Goal: Communication & Community: Answer question/provide support

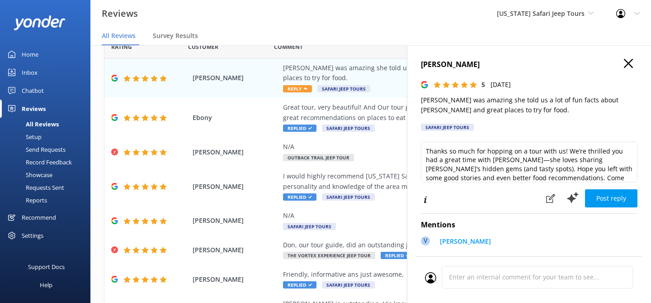
scroll to position [14, 0]
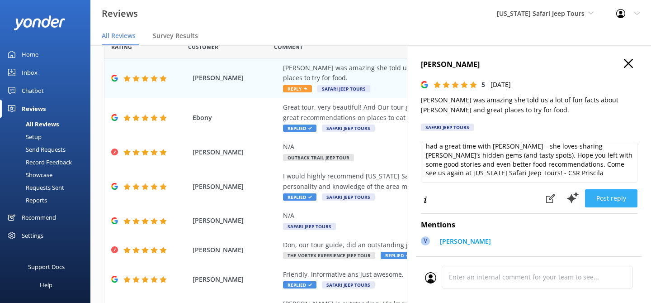
type textarea "Thanks so much for hopping on a tour with us! We’re thrilled you had a great ti…"
click at [606, 192] on button "Post reply" at bounding box center [611, 198] width 52 height 18
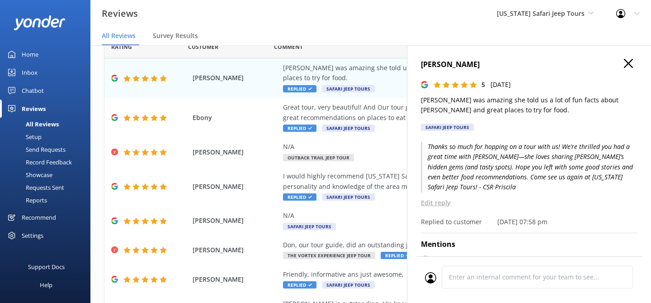
click at [632, 65] on icon "button" at bounding box center [628, 63] width 9 height 9
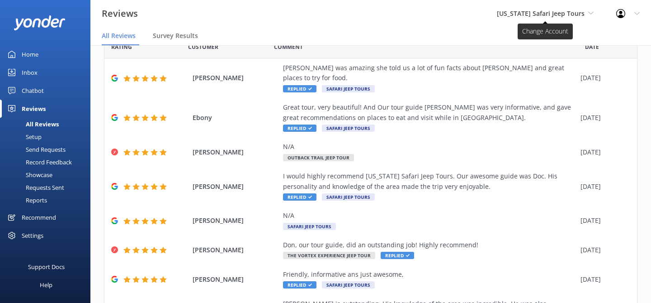
click at [564, 13] on span "[US_STATE] Safari Jeep Tours" at bounding box center [541, 13] width 88 height 9
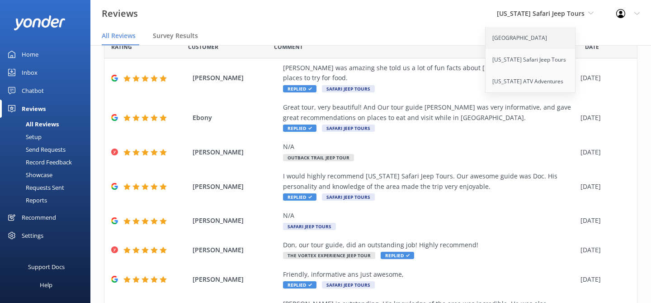
click at [526, 39] on link "[GEOGRAPHIC_DATA]" at bounding box center [531, 38] width 90 height 22
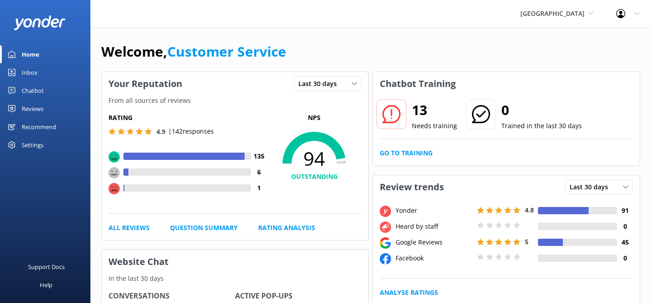
click at [24, 70] on div "Inbox" at bounding box center [30, 72] width 16 height 18
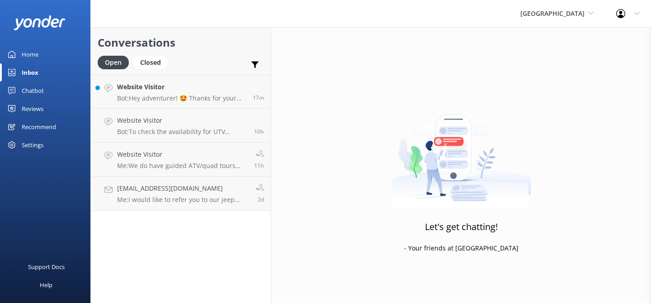
click at [26, 110] on div "Reviews" at bounding box center [33, 108] width 22 height 18
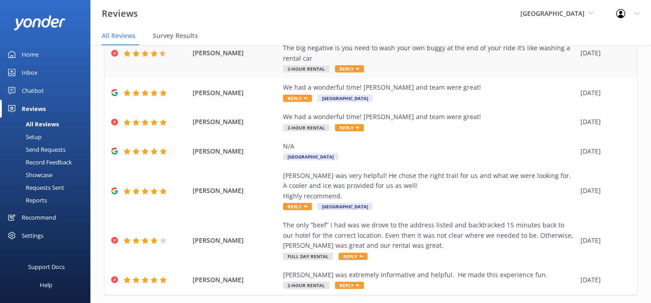
scroll to position [202, 0]
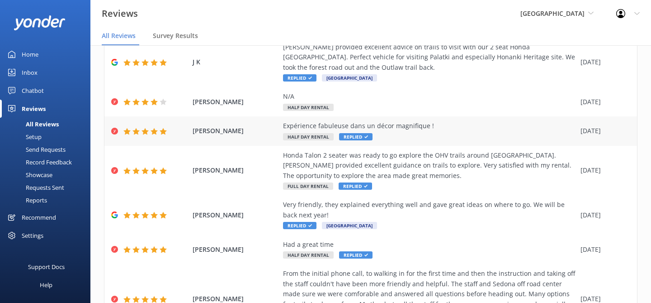
scroll to position [252, 0]
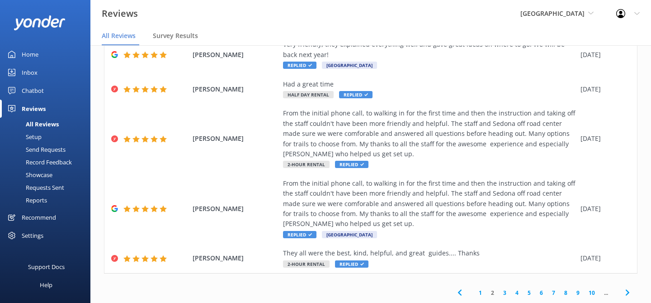
click at [480, 293] on link "1" at bounding box center [480, 292] width 12 height 9
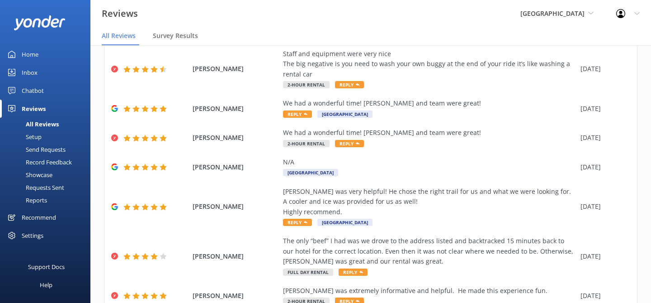
scroll to position [202, 0]
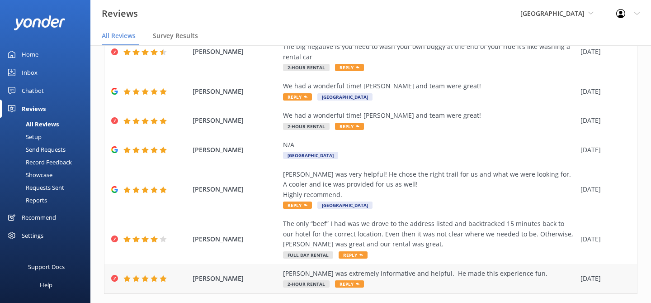
click at [455, 268] on div "[PERSON_NAME] was extremely informative and helpful. He made this experience fu…" at bounding box center [429, 278] width 293 height 20
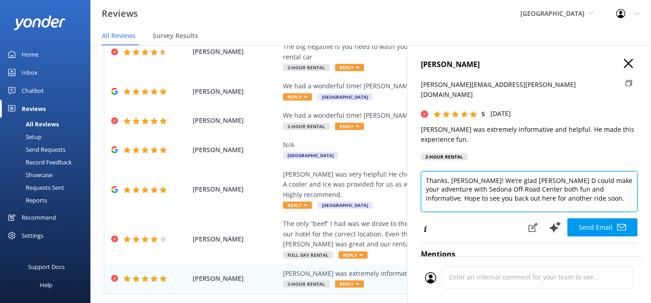
click at [551, 191] on textarea "Thanks, [PERSON_NAME]! We’re glad [PERSON_NAME] D could make your adventure wit…" at bounding box center [529, 191] width 217 height 41
type textarea "Thanks, [PERSON_NAME]! We’re glad [PERSON_NAME] D could make your adventure wit…"
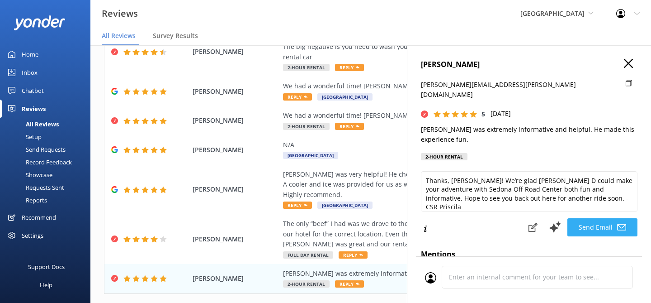
click at [604, 218] on button "Send Email" at bounding box center [602, 227] width 70 height 18
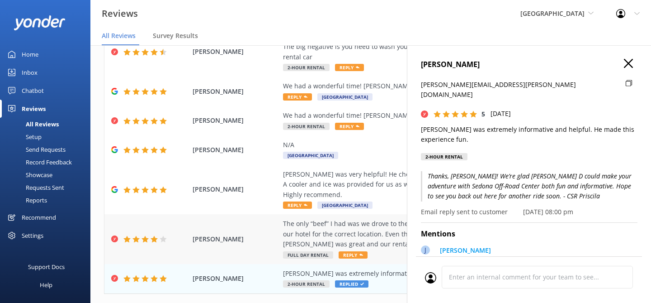
click at [387, 227] on div "The only “beef” I had was we drove to the address listed and backtracked 15 min…" at bounding box center [429, 233] width 293 height 30
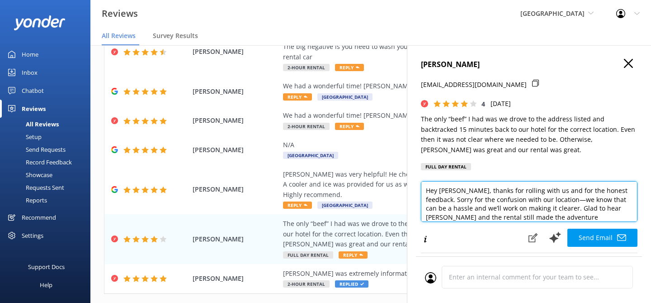
click at [558, 216] on textarea "Hey [PERSON_NAME], thanks for rolling with us and for the honest feedback. Sorr…" at bounding box center [529, 201] width 217 height 41
type textarea "Hey [PERSON_NAME], thanks for rolling with us and for the honest feedback. Sorr…"
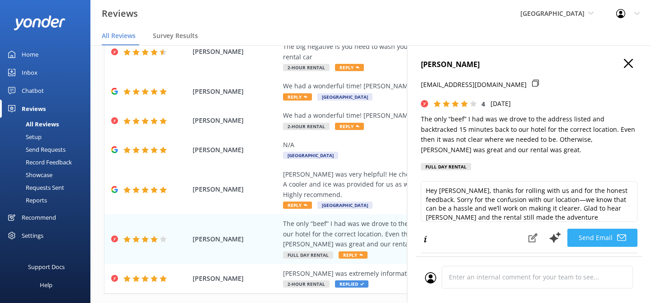
click at [600, 238] on button "Send Email" at bounding box center [602, 237] width 70 height 18
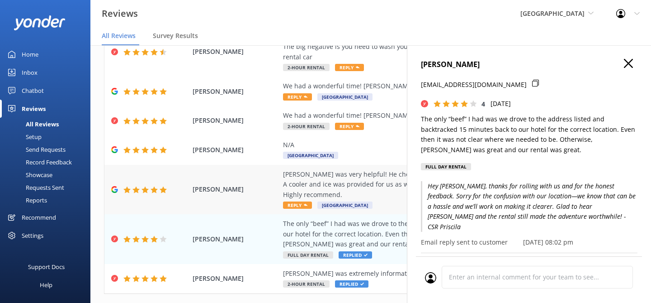
click at [390, 169] on div "[PERSON_NAME] was very helpful! He chose the right trail for us and what we wer…" at bounding box center [429, 184] width 293 height 30
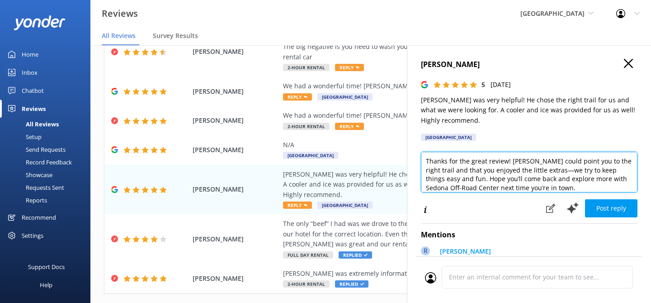
click at [551, 190] on textarea "Thanks for the great review! [PERSON_NAME] could point you to the right trail a…" at bounding box center [529, 171] width 217 height 41
type textarea "Thanks for the great review! [PERSON_NAME] could point you to the right trail a…"
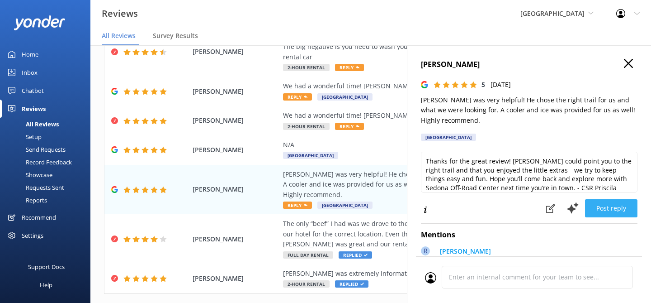
click at [609, 207] on button "Post reply" at bounding box center [611, 208] width 52 height 18
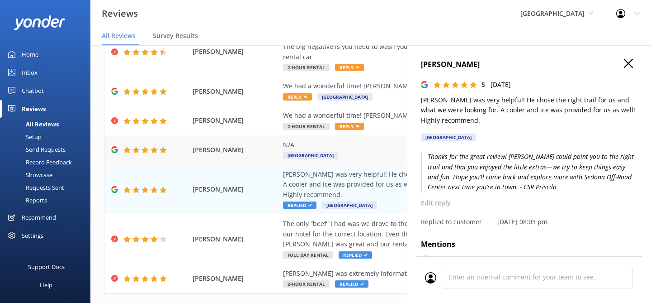
click at [394, 140] on div "N/A" at bounding box center [429, 145] width 293 height 10
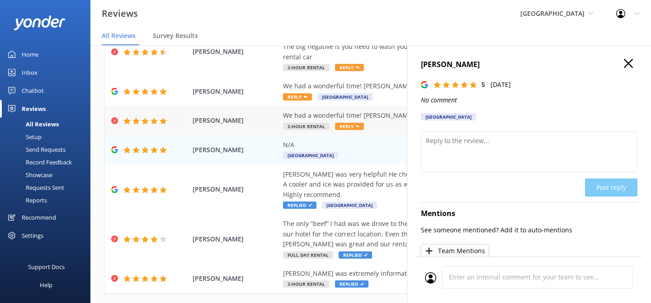
click at [392, 110] on div "We had a wonderful time! [PERSON_NAME] and team were great!" at bounding box center [429, 115] width 293 height 10
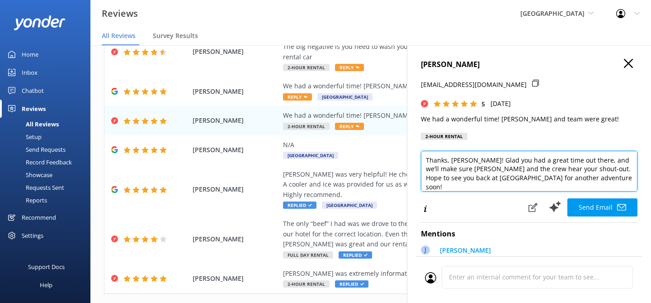
click at [589, 179] on textarea "Thanks, [PERSON_NAME]! Glad you had a great time out there, and we’ll make sure…" at bounding box center [529, 171] width 217 height 41
type textarea "Thanks, [PERSON_NAME]! Glad you had a great time out there, and we’ll make sure…"
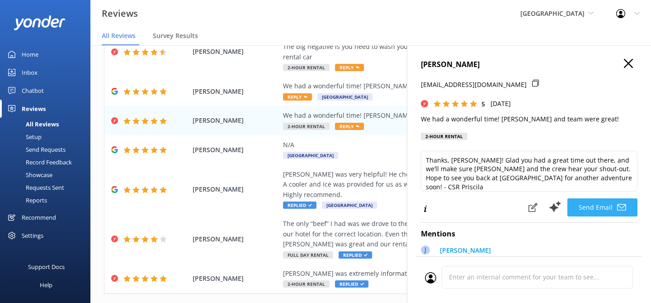
click at [610, 209] on button "Send Email" at bounding box center [602, 207] width 70 height 18
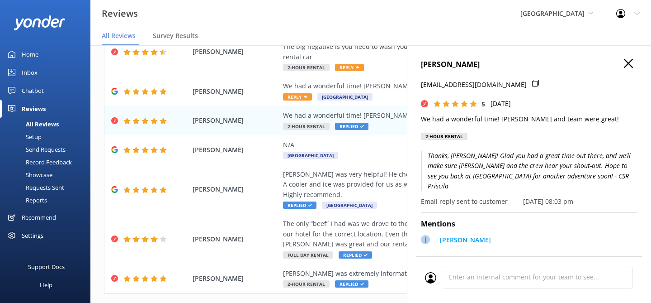
click at [631, 61] on use "button" at bounding box center [628, 63] width 9 height 9
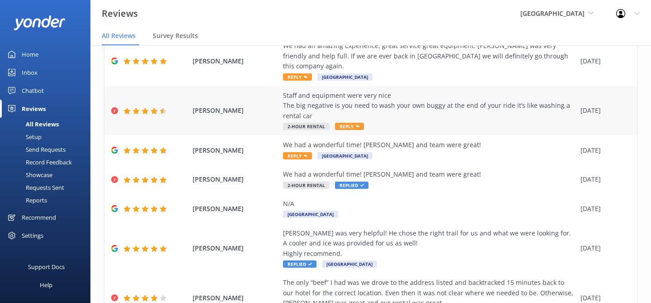
scroll to position [141, 0]
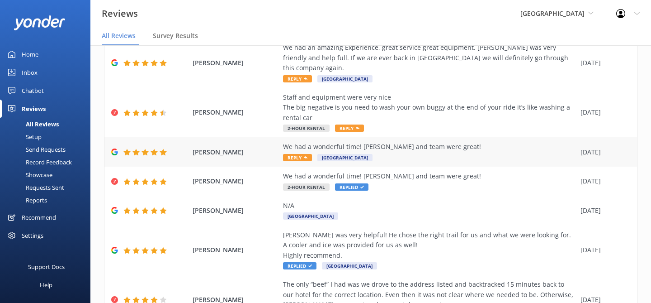
click at [534, 142] on div "We had a wonderful time! [PERSON_NAME] and team were great! Reply [GEOGRAPHIC_D…" at bounding box center [429, 152] width 293 height 20
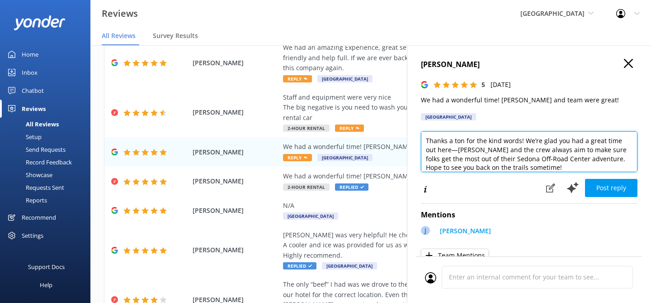
click at [525, 168] on textarea "Thanks a ton for the kind words! We’re glad you had a great time out here—[PERS…" at bounding box center [529, 151] width 217 height 41
type textarea "Thanks a ton for the kind words! We’re glad you had a great time out here—[PERS…"
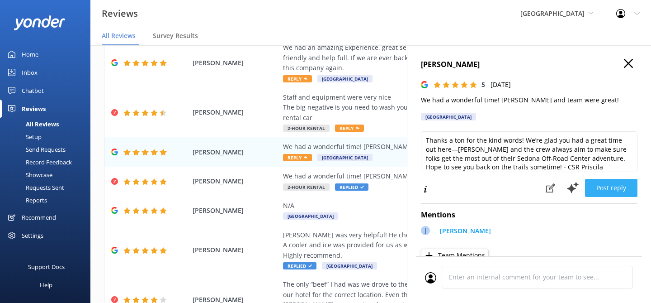
click at [601, 182] on button "Post reply" at bounding box center [611, 188] width 52 height 18
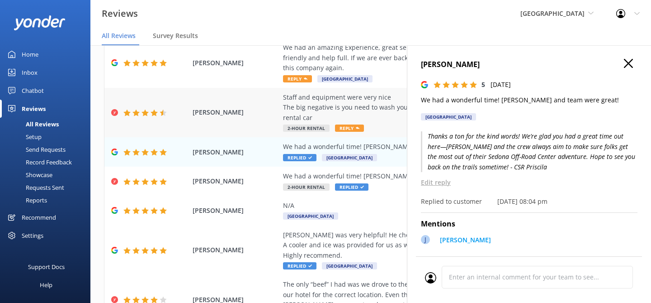
click at [373, 92] on div "Staff and equipment were very nice The big negative is you need to wash your ow…" at bounding box center [429, 107] width 293 height 30
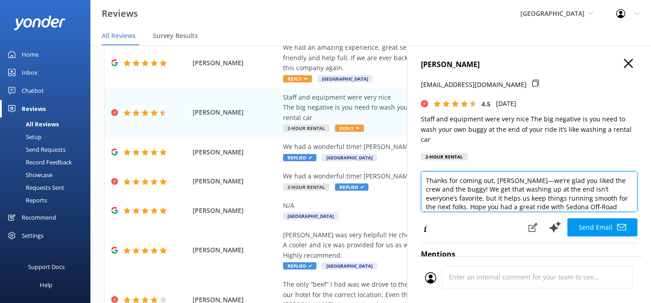
click at [599, 196] on textarea "Thanks for coming out, [PERSON_NAME]—we’re glad you liked the crew and the bugg…" at bounding box center [529, 191] width 217 height 41
type textarea "Thanks for coming out, [PERSON_NAME]—we’re glad you liked the crew and the bugg…"
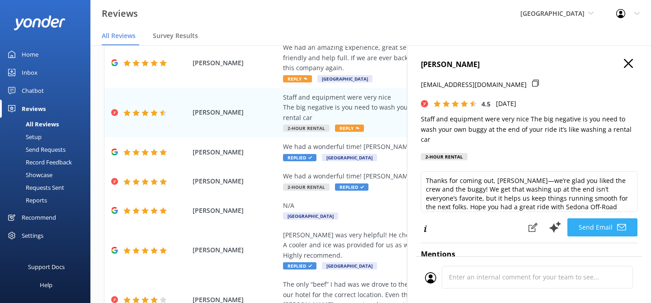
click at [588, 218] on button "Send Email" at bounding box center [602, 227] width 70 height 18
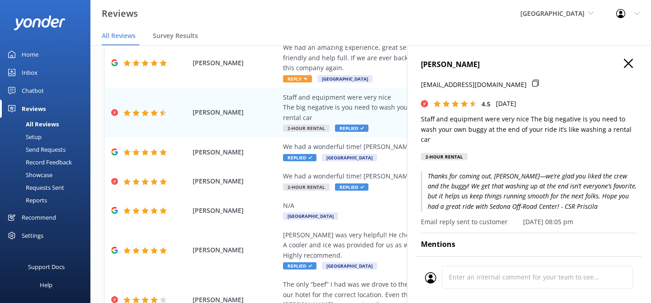
click at [627, 63] on use "button" at bounding box center [628, 63] width 9 height 9
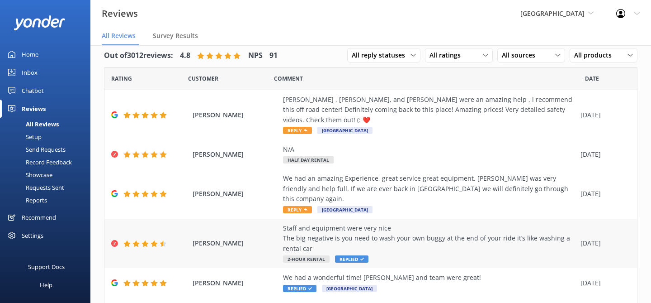
scroll to position [9, 0]
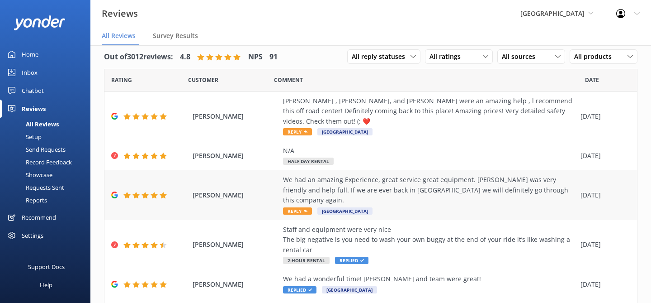
click at [474, 175] on div "We had an amazing Experience, great service great equipment. [PERSON_NAME] was …" at bounding box center [429, 190] width 293 height 30
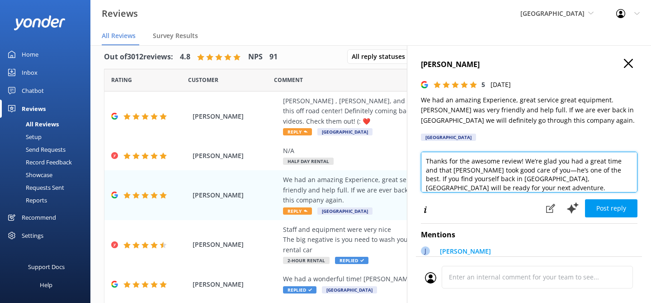
click at [491, 188] on textarea "Thanks for the awesome review! We’re glad you had a great time and that [PERSON…" at bounding box center [529, 171] width 217 height 41
type textarea "Thanks for the awesome review! We’re glad you had a great time and that [PERSON…"
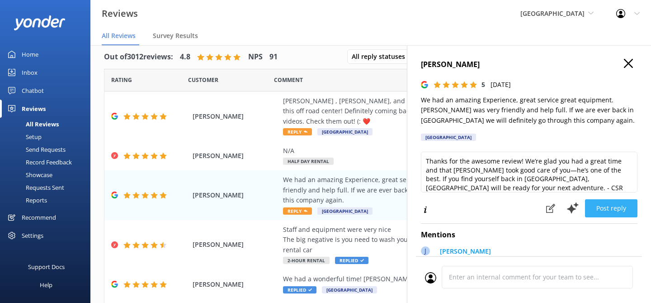
click at [593, 204] on button "Post reply" at bounding box center [611, 208] width 52 height 18
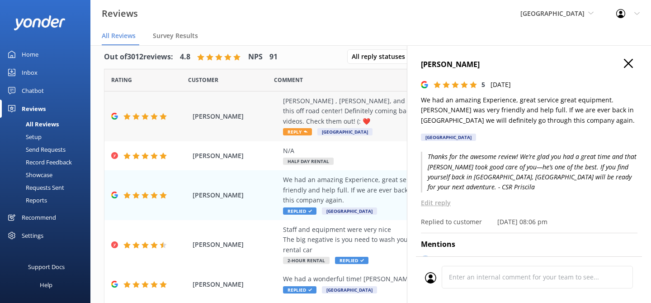
click at [396, 108] on div "[PERSON_NAME] , [PERSON_NAME], and [PERSON_NAME] were an amazing help , l recom…" at bounding box center [429, 111] width 293 height 30
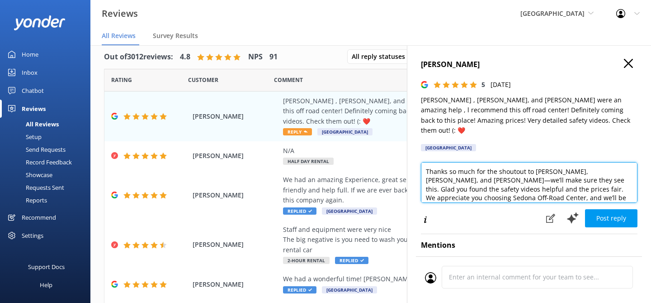
click at [553, 189] on textarea "Thanks so much for the shoutout to [PERSON_NAME], [PERSON_NAME], and [PERSON_NA…" at bounding box center [529, 182] width 217 height 41
type textarea "Thanks so much for the shoutout to [PERSON_NAME], [PERSON_NAME], and [PERSON_NA…"
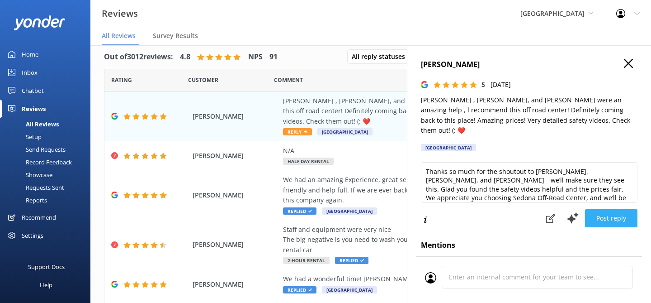
click at [616, 209] on button "Post reply" at bounding box center [611, 218] width 52 height 18
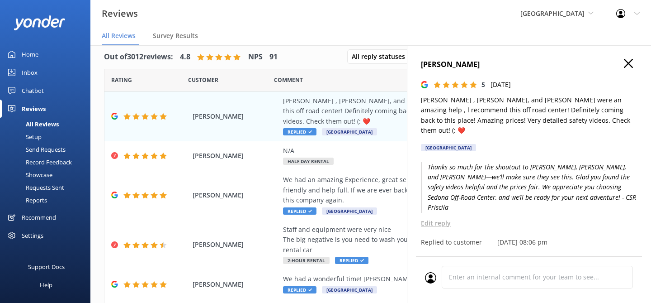
click at [629, 61] on icon "button" at bounding box center [628, 63] width 9 height 9
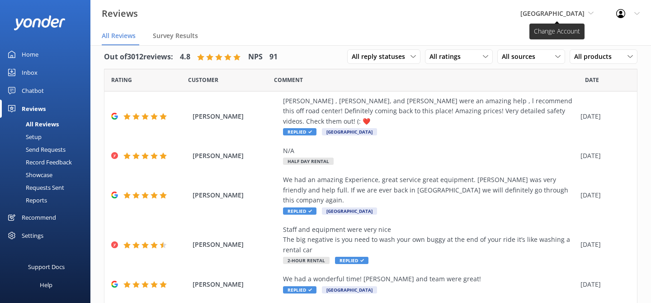
click at [556, 9] on span "[GEOGRAPHIC_DATA]" at bounding box center [552, 13] width 64 height 9
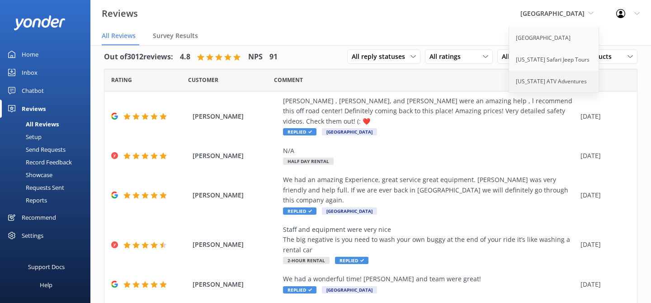
click at [534, 79] on link "[US_STATE] ATV Adventures" at bounding box center [554, 82] width 90 height 22
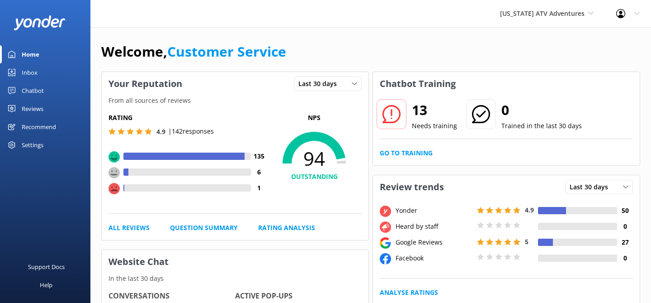
click at [29, 108] on div "Reviews" at bounding box center [33, 108] width 22 height 18
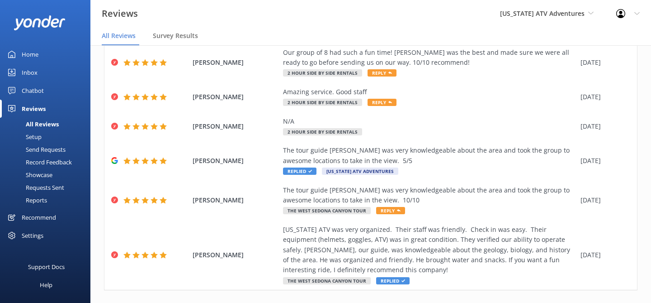
scroll to position [283, 0]
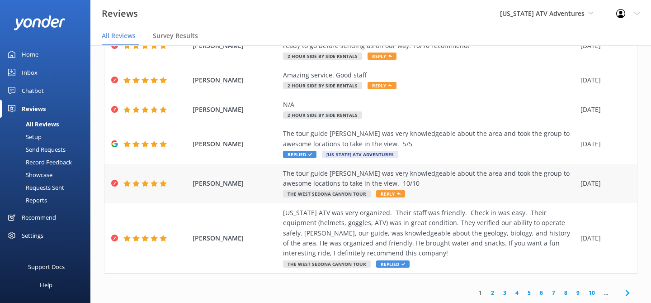
click at [475, 188] on div "The tour guide [PERSON_NAME] was very knowledgeable about the area and took the…" at bounding box center [429, 183] width 293 height 30
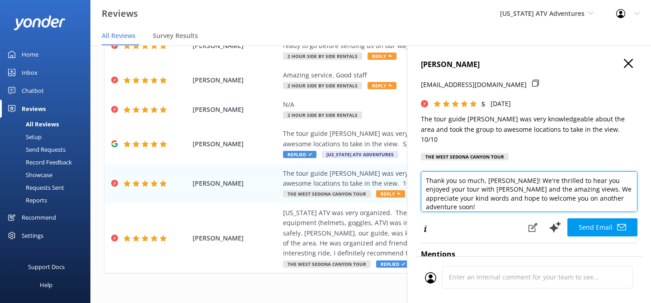
click at [600, 189] on textarea "Thank you so much, [PERSON_NAME]! We're thrilled to hear you enjoyed your tour …" at bounding box center [529, 191] width 217 height 41
type textarea "Thank you so much, [PERSON_NAME]! We're thrilled to hear you enjoyed your tour …"
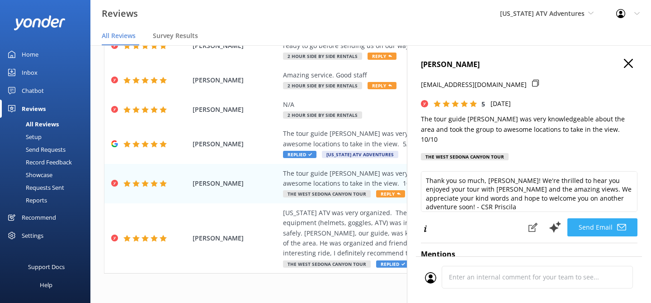
click at [600, 218] on button "Send Email" at bounding box center [602, 227] width 70 height 18
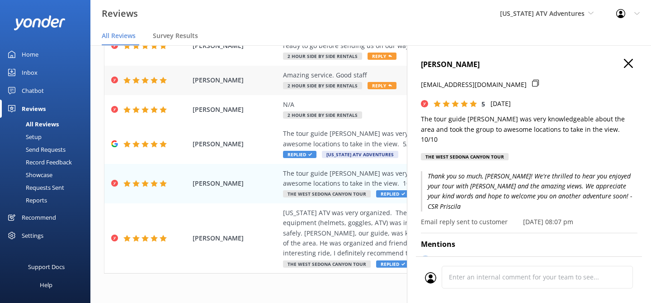
click at [340, 80] on div "Amazing service. Good staff 2 Hour Side by Side Rentals Reply" at bounding box center [429, 80] width 293 height 20
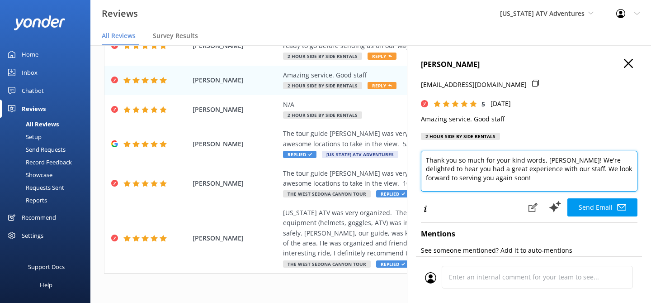
click at [485, 180] on textarea "Thank you so much for your kind words, [PERSON_NAME]! We're delighted to hear y…" at bounding box center [529, 171] width 217 height 41
type textarea "Thank you so much for your kind words, [PERSON_NAME]! We're delighted to hear y…"
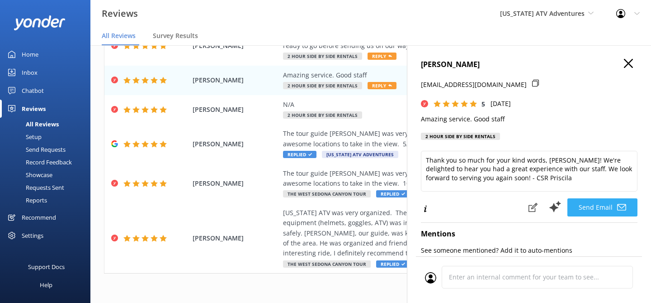
click at [597, 208] on button "Send Email" at bounding box center [602, 207] width 70 height 18
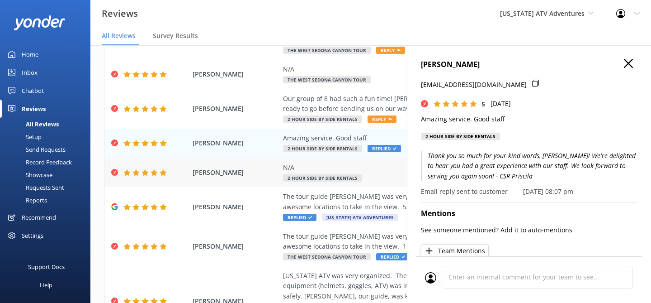
scroll to position [217, 0]
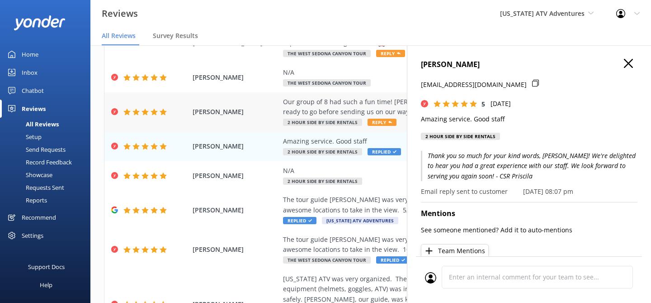
click at [355, 105] on div "Our group of 8 had such a fun time! [PERSON_NAME] was the best and made sure we…" at bounding box center [429, 107] width 293 height 20
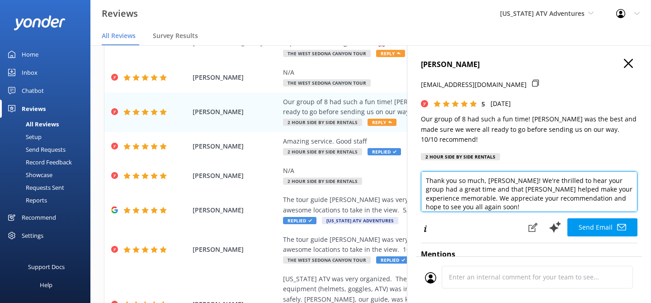
click at [635, 186] on textarea "Thank you so much, [PERSON_NAME]! We're thrilled to hear your group had a great…" at bounding box center [529, 191] width 217 height 41
type textarea "Thank you so much, [PERSON_NAME]! We're thrilled to hear your group had a great…"
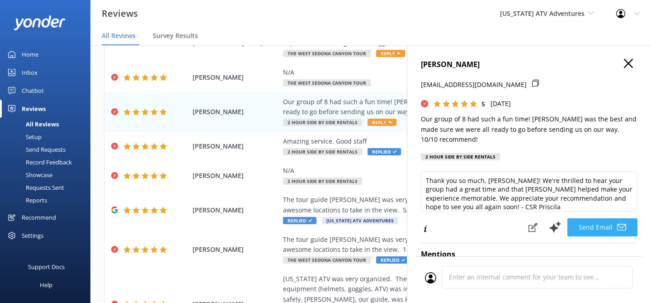
click at [590, 218] on button "Send Email" at bounding box center [602, 227] width 70 height 18
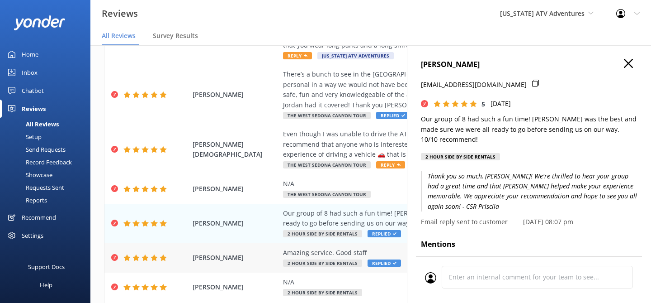
scroll to position [104, 0]
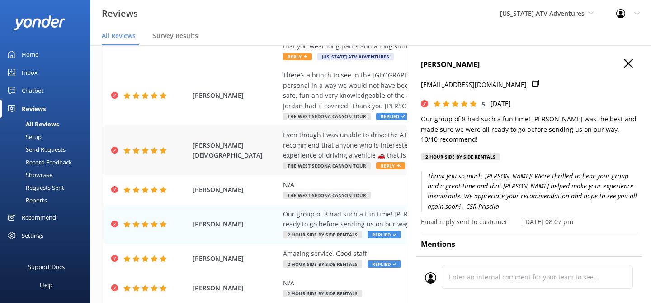
click at [352, 139] on div "Even though I was unable to drive the ATV the people there were very nice and f…" at bounding box center [429, 145] width 293 height 30
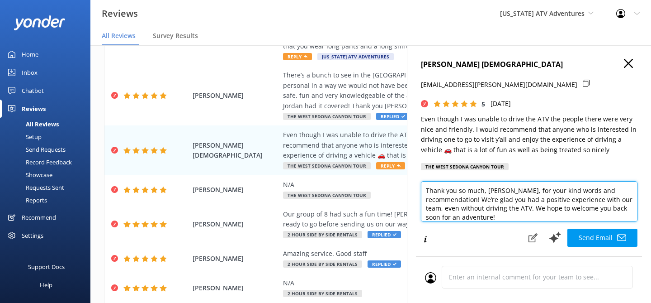
click at [504, 221] on textarea "Thank you so much, [PERSON_NAME], for your kind words and recommendation! We’re…" at bounding box center [529, 201] width 217 height 41
type textarea "Thank you so much, [PERSON_NAME], for your kind words and recommendation! We’re…"
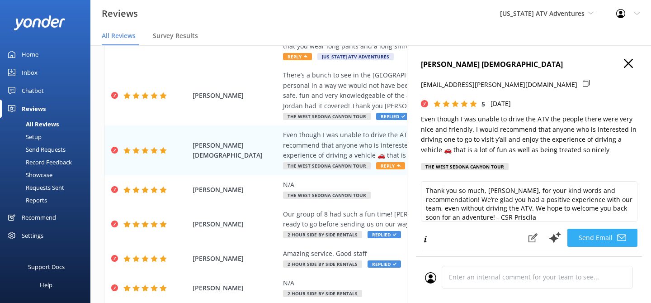
click at [587, 241] on button "Send Email" at bounding box center [602, 237] width 70 height 18
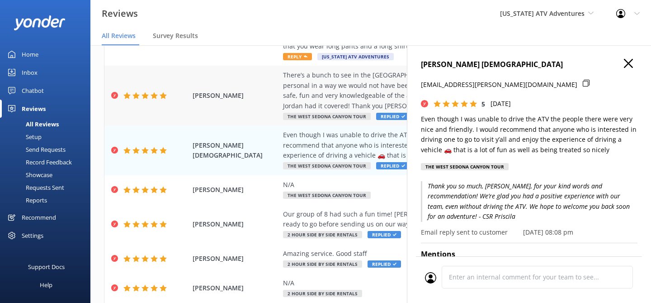
click at [340, 83] on div "There’s a bunch to see in the [GEOGRAPHIC_DATA] area..our ATV tour let us get u…" at bounding box center [429, 90] width 293 height 41
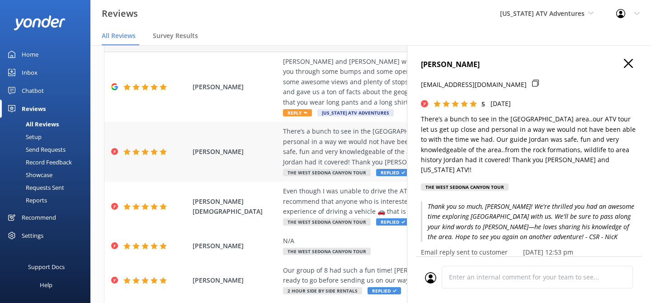
scroll to position [42, 0]
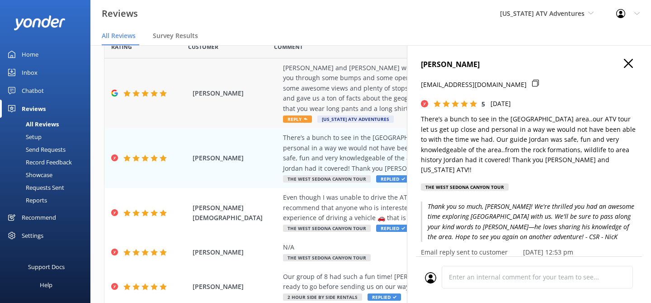
click at [337, 94] on div "[PERSON_NAME] and [PERSON_NAME] were awesome guides! We had a blast! This tour …" at bounding box center [429, 88] width 293 height 51
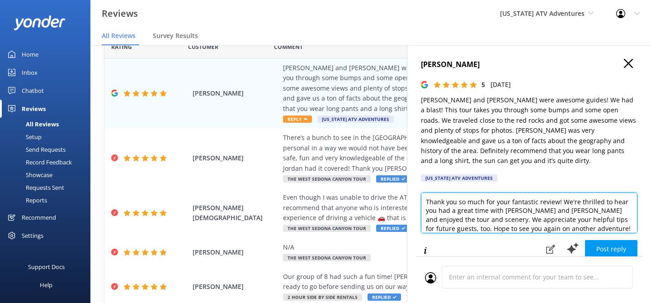
click at [560, 218] on textarea "Thank you so much for your fantastic review! We're thrilled to hear you had a g…" at bounding box center [529, 212] width 217 height 41
type textarea "Thank you so much for your fantastic review! We're thrilled to hear you had a g…"
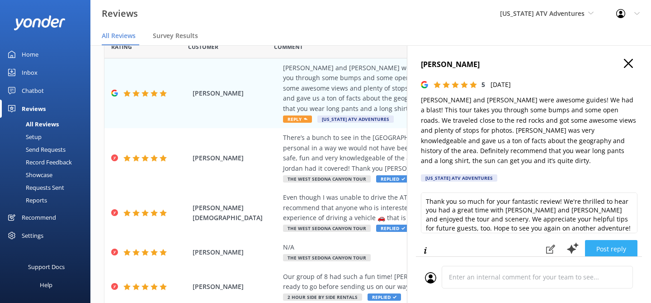
click at [608, 240] on button "Post reply" at bounding box center [611, 249] width 52 height 18
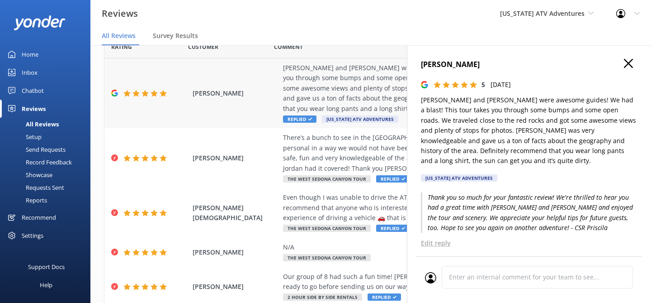
scroll to position [0, 0]
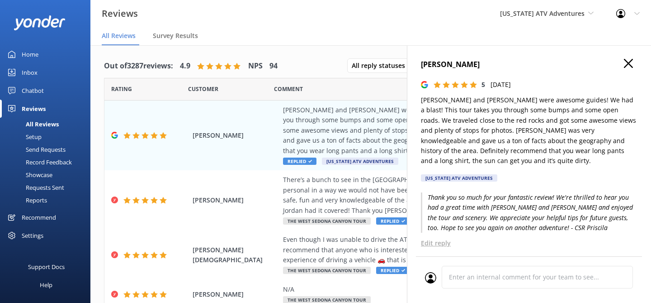
click at [627, 62] on use "button" at bounding box center [628, 63] width 9 height 9
